Goal: Information Seeking & Learning: Check status

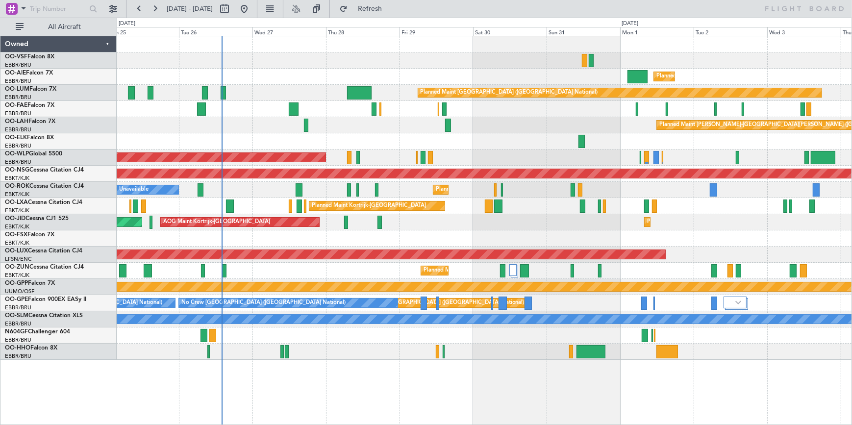
click at [387, 270] on div "Planned Maint Kortrijk-[GEOGRAPHIC_DATA]" at bounding box center [484, 271] width 735 height 16
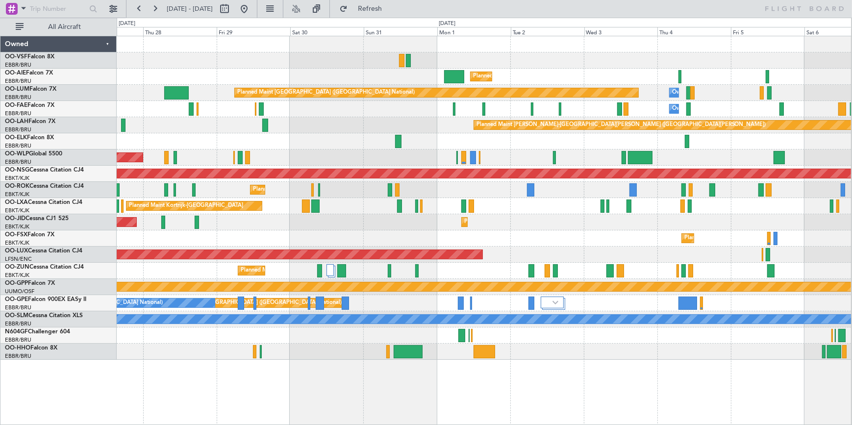
click at [384, 140] on div "Planned Maint [GEOGRAPHIC_DATA] ([GEOGRAPHIC_DATA]) Planned Maint [GEOGRAPHIC_D…" at bounding box center [484, 197] width 734 height 323
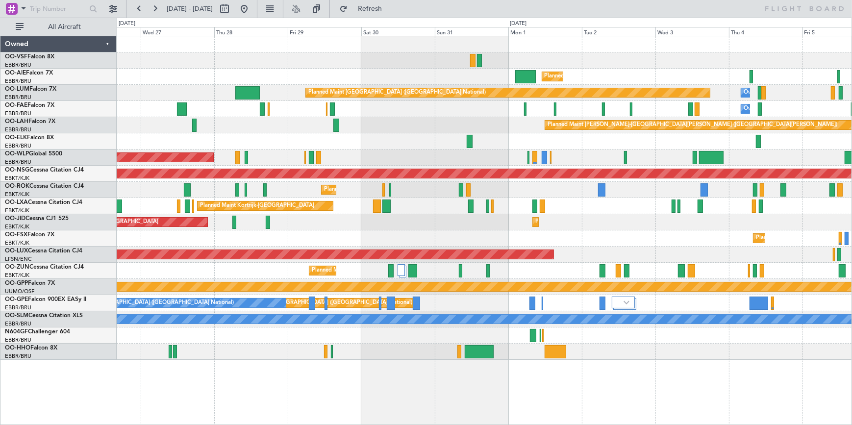
click at [436, 102] on div "Owner Melsbroek Air Base" at bounding box center [484, 109] width 735 height 16
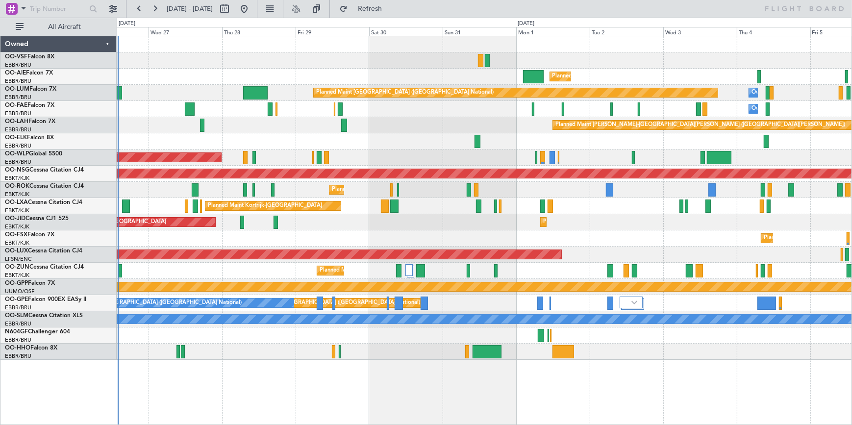
click at [758, 58] on div at bounding box center [484, 60] width 735 height 16
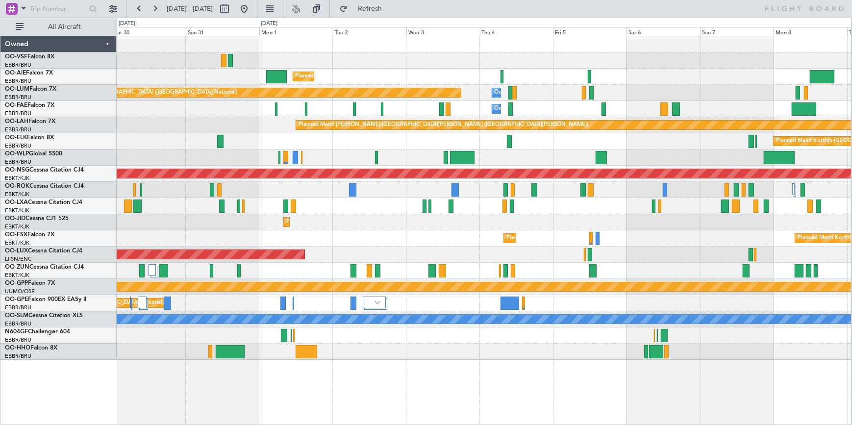
click at [379, 243] on div "Planned Maint [GEOGRAPHIC_DATA] ([GEOGRAPHIC_DATA]) Planned Maint [GEOGRAPHIC_D…" at bounding box center [484, 197] width 734 height 323
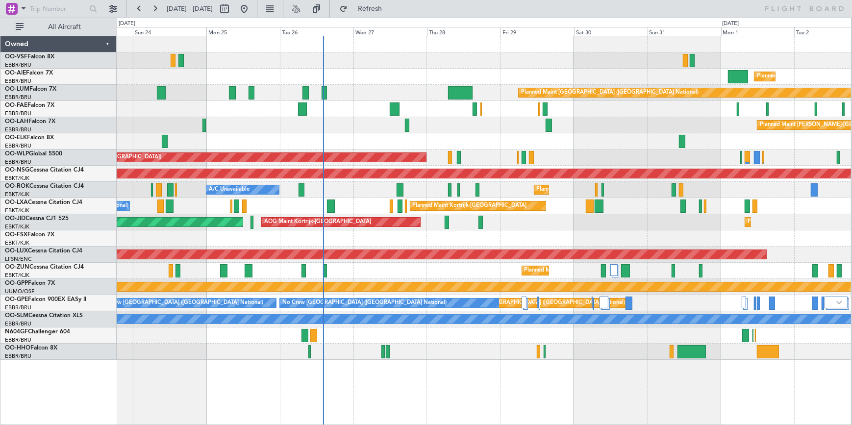
click at [795, 149] on div "Planned Maint [GEOGRAPHIC_DATA] ([GEOGRAPHIC_DATA]) Planned Maint [GEOGRAPHIC_D…" at bounding box center [484, 197] width 734 height 323
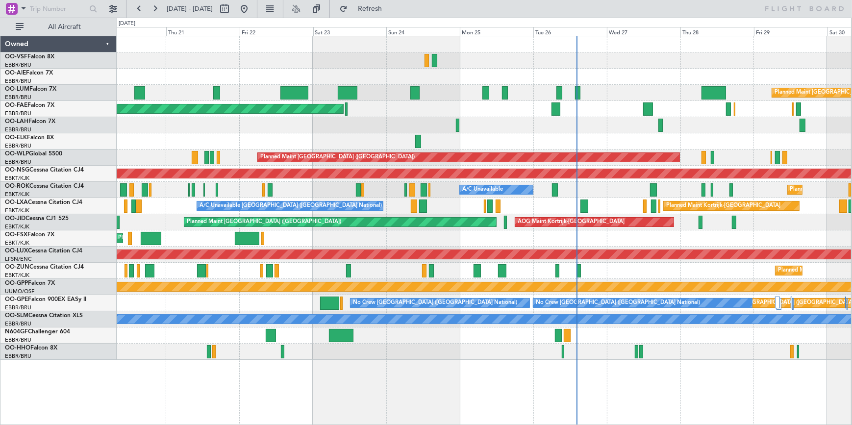
click at [644, 231] on div "Planned Maint [GEOGRAPHIC_DATA] ([GEOGRAPHIC_DATA]) Planned Maint [GEOGRAPHIC_D…" at bounding box center [484, 197] width 734 height 323
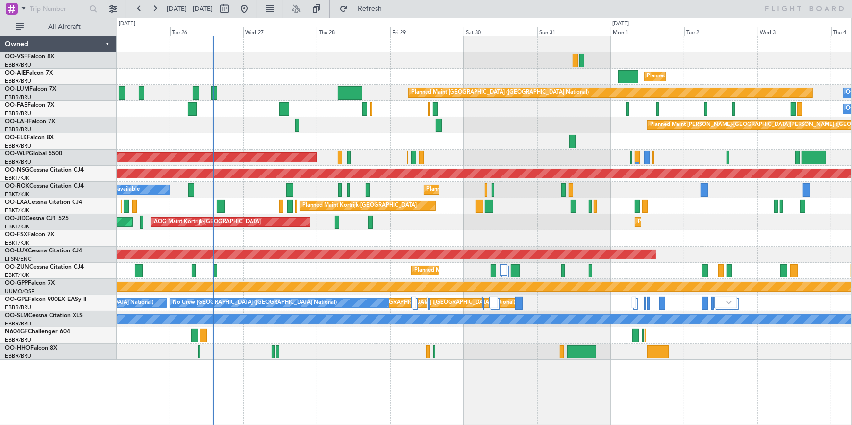
click at [270, 294] on div "Planned Maint [GEOGRAPHIC_DATA] ([GEOGRAPHIC_DATA]) Planned Maint [GEOGRAPHIC_D…" at bounding box center [484, 197] width 734 height 323
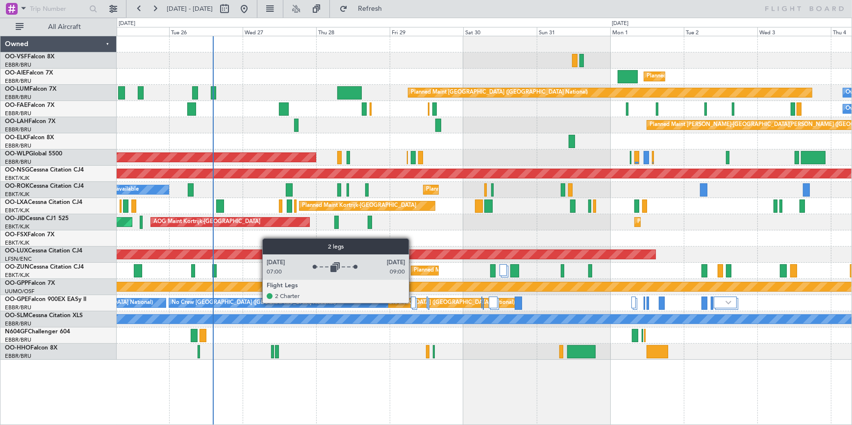
click at [413, 302] on div at bounding box center [413, 302] width 5 height 12
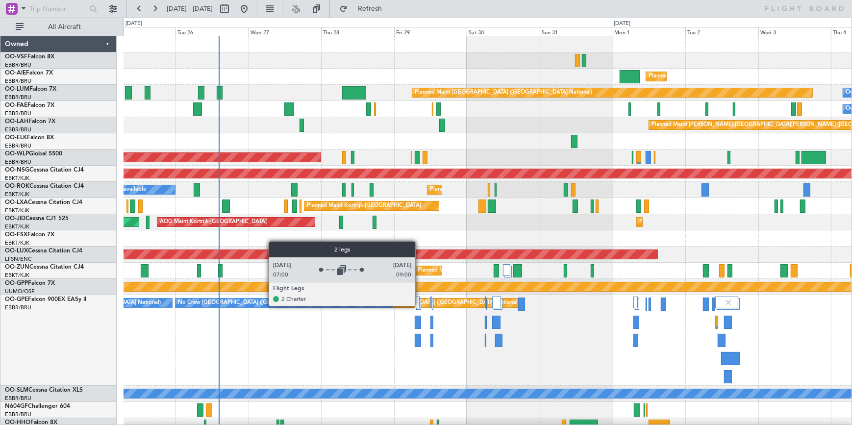
click at [419, 296] on div at bounding box center [418, 296] width 6 height 0
